Goal: Find specific page/section: Find specific page/section

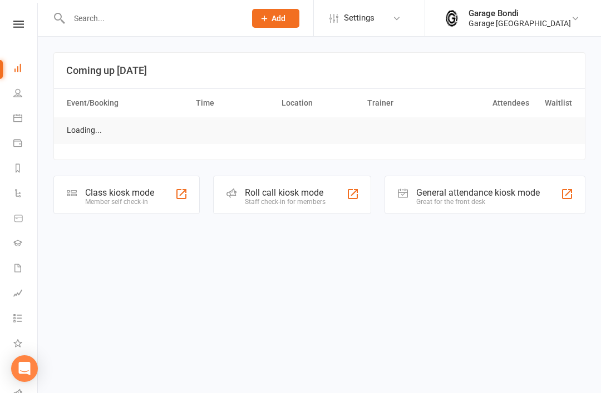
click at [126, 200] on div "Member self check-in" at bounding box center [119, 202] width 69 height 8
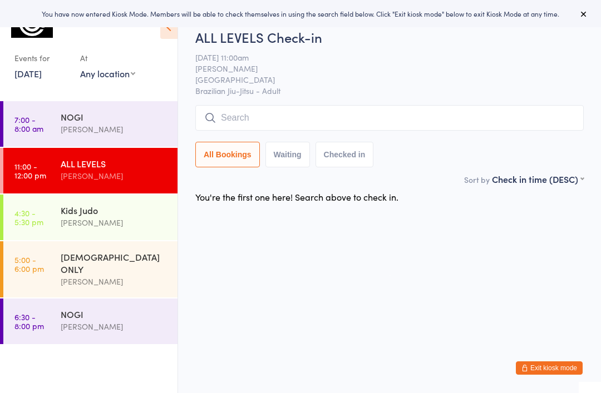
click at [67, 128] on div "[PERSON_NAME]" at bounding box center [114, 129] width 107 height 13
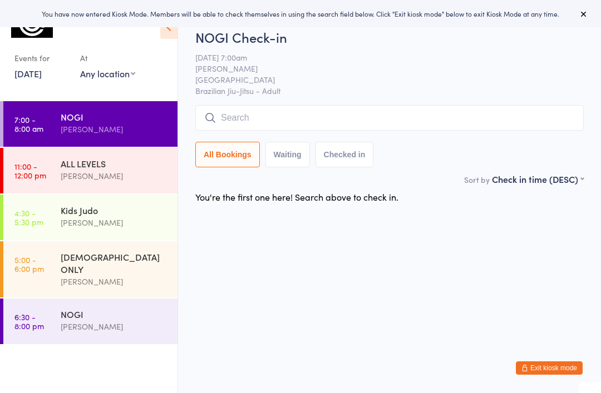
click at [553, 370] on button "Exit kiosk mode" at bounding box center [549, 368] width 67 height 13
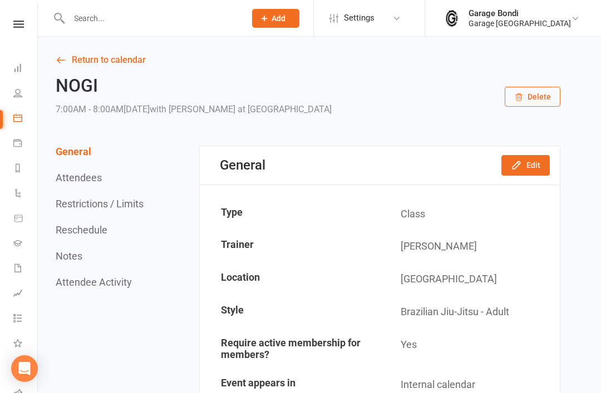
click at [129, 19] on input "text" at bounding box center [152, 19] width 172 height 16
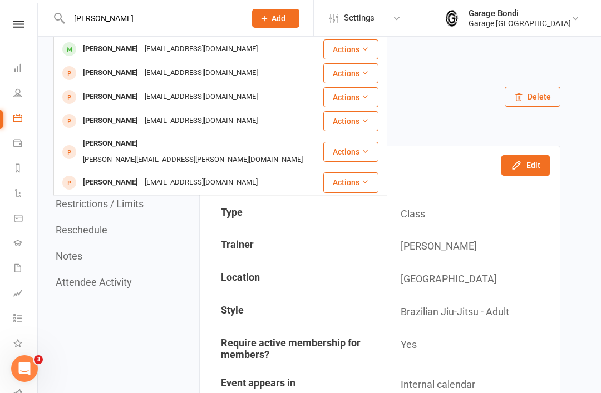
type input "[PERSON_NAME]"
click at [115, 51] on div "[PERSON_NAME]" at bounding box center [111, 49] width 62 height 16
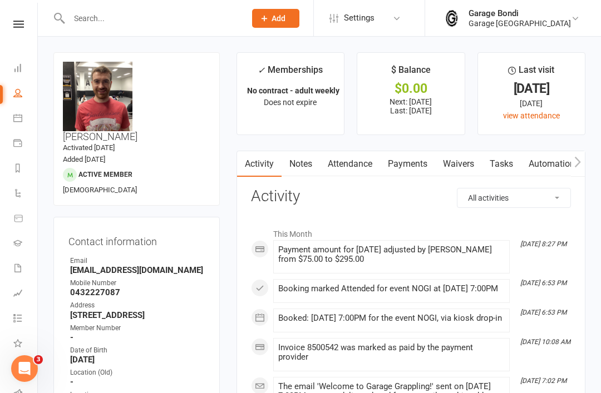
click at [411, 163] on link "Payments" at bounding box center [407, 164] width 55 height 26
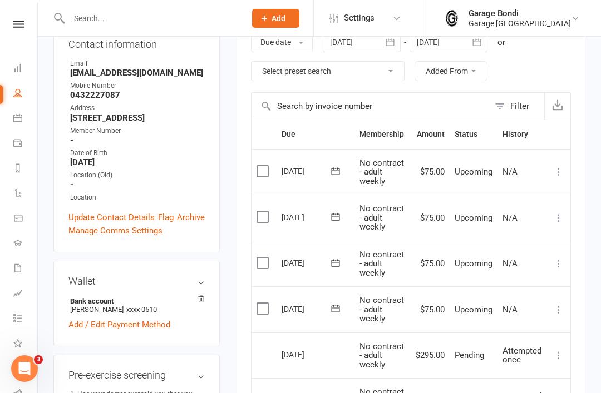
scroll to position [200, 0]
